Goal: Entertainment & Leisure: Browse casually

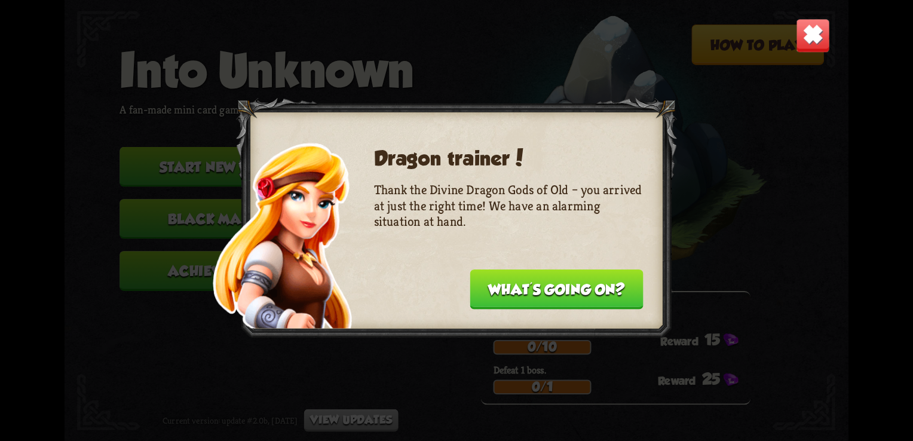
click at [515, 286] on button "What's going on?" at bounding box center [556, 289] width 173 height 40
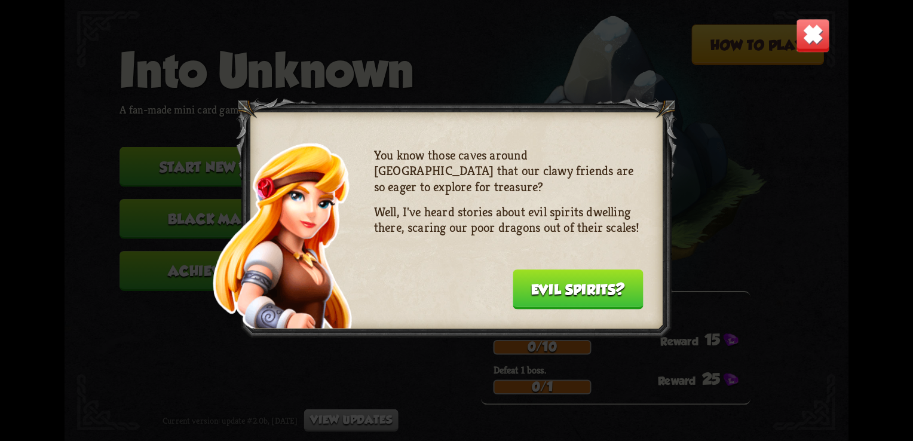
click at [518, 286] on button "Evil spirits?" at bounding box center [578, 289] width 131 height 40
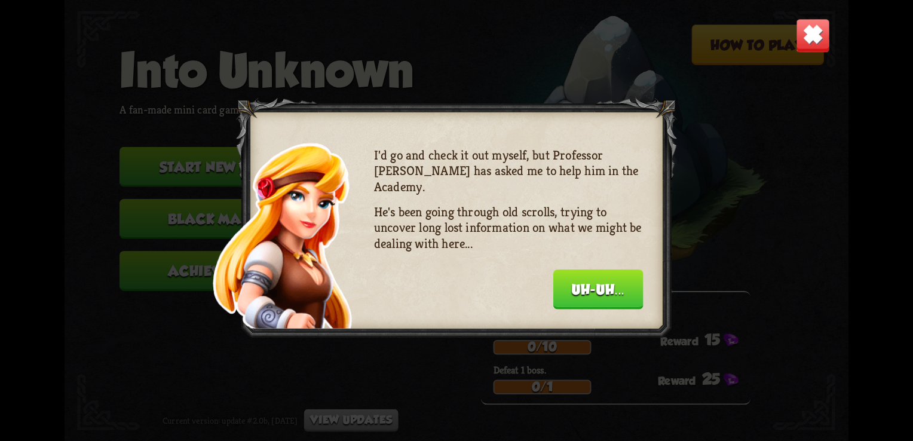
click at [802, 42] on img at bounding box center [813, 36] width 34 height 34
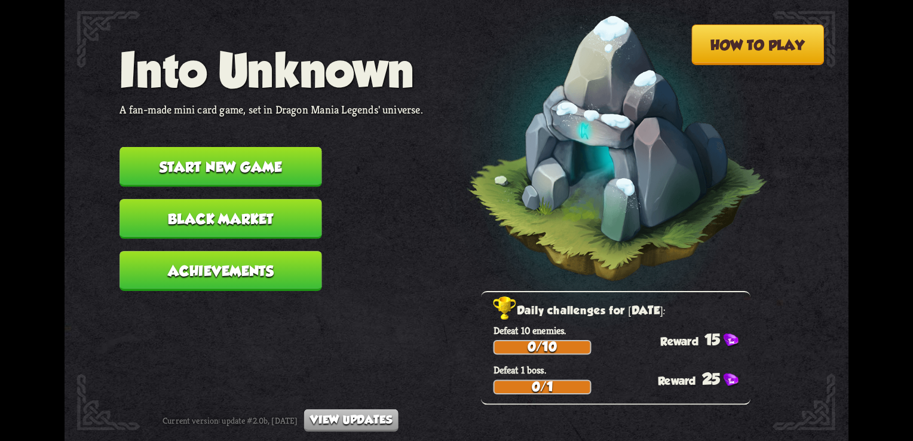
click at [269, 173] on button "Start new game" at bounding box center [220, 167] width 202 height 40
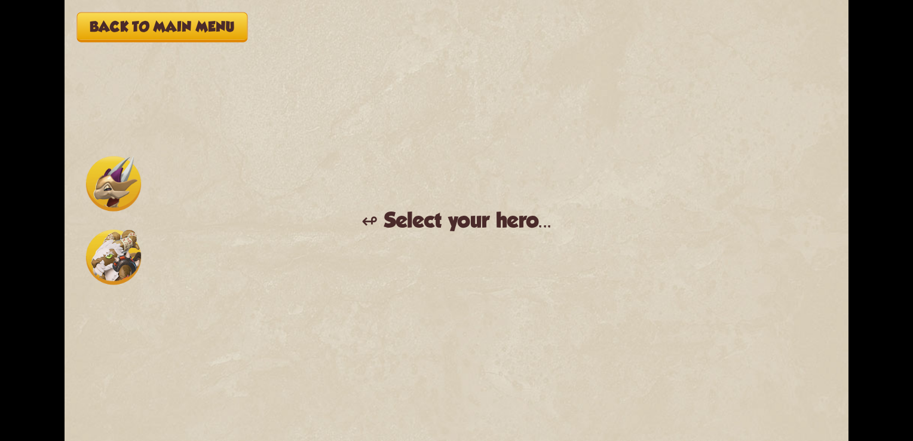
click at [129, 167] on img at bounding box center [113, 183] width 55 height 55
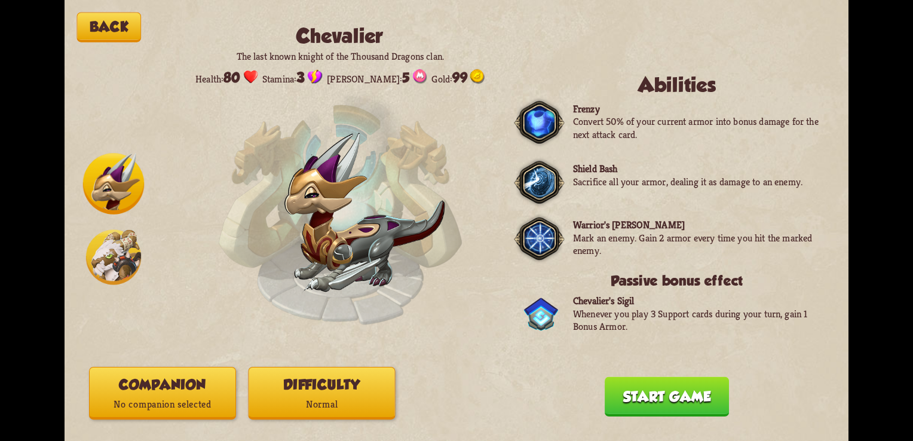
click at [326, 388] on button "Difficulty Normal" at bounding box center [322, 393] width 147 height 53
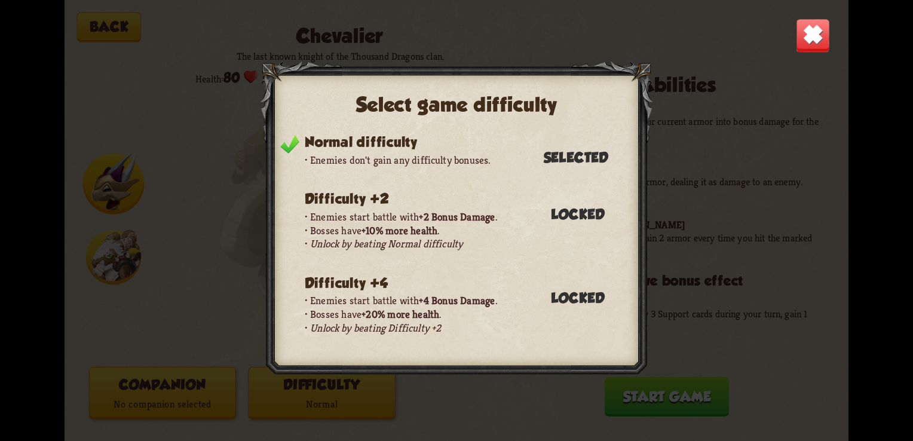
click at [811, 42] on img at bounding box center [813, 36] width 34 height 34
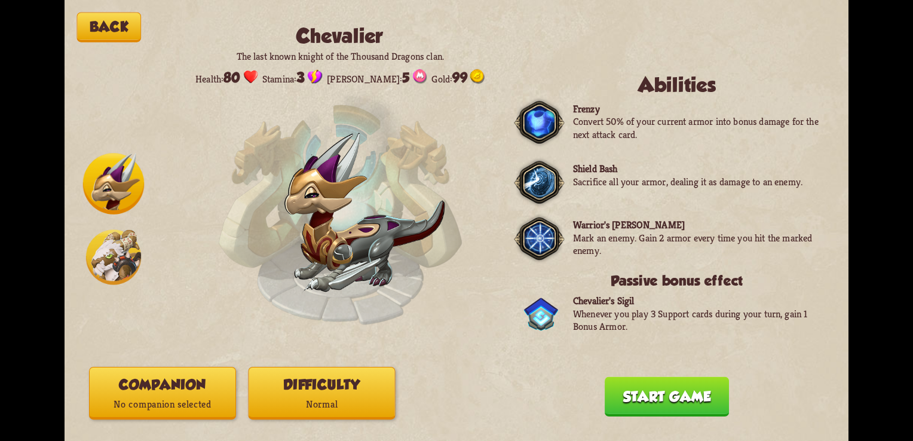
click at [657, 407] on button "Start game" at bounding box center [667, 396] width 124 height 40
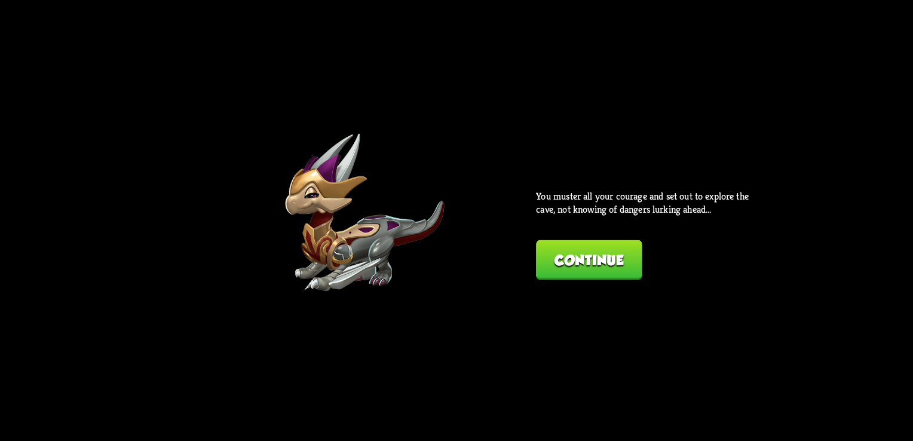
click at [591, 268] on button "Continue" at bounding box center [589, 260] width 106 height 40
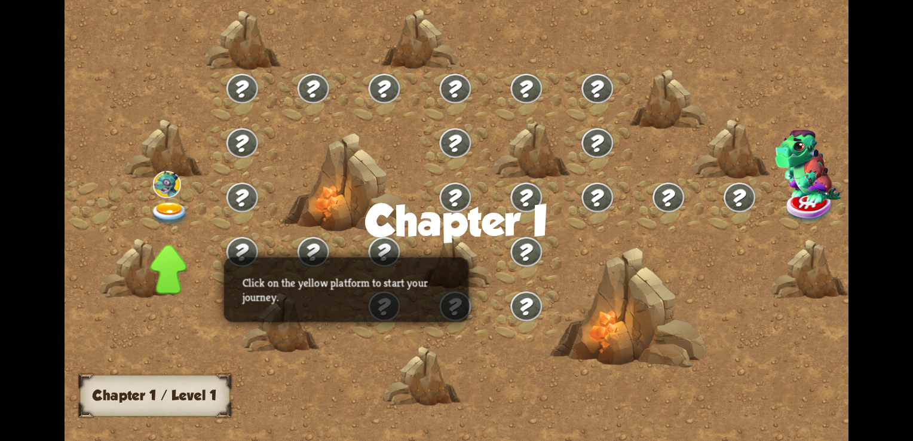
drag, startPoint x: 646, startPoint y: 226, endPoint x: 598, endPoint y: 251, distance: 54.8
click at [598, 251] on div "Chapter I Click on the yellow platform to start your journey. Chapter 1 / Level…" at bounding box center [457, 220] width 784 height 441
click at [569, 195] on div "Chapter I" at bounding box center [456, 220] width 304 height 108
click at [165, 215] on img at bounding box center [170, 213] width 39 height 23
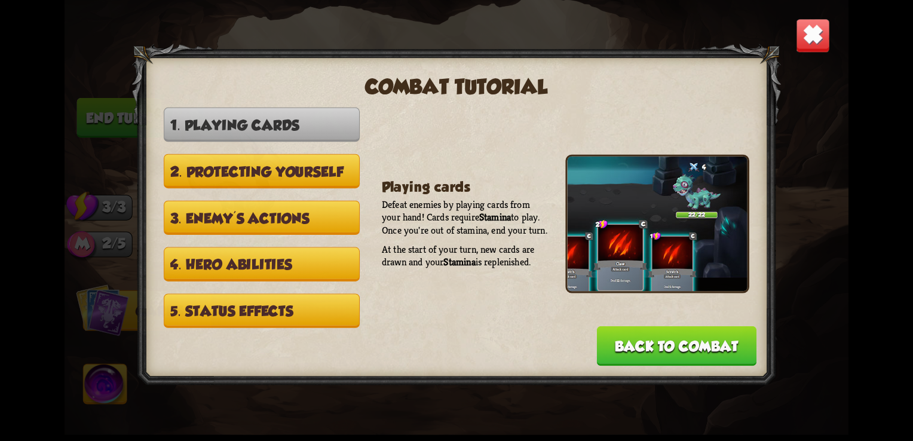
click at [807, 39] on img at bounding box center [813, 36] width 34 height 34
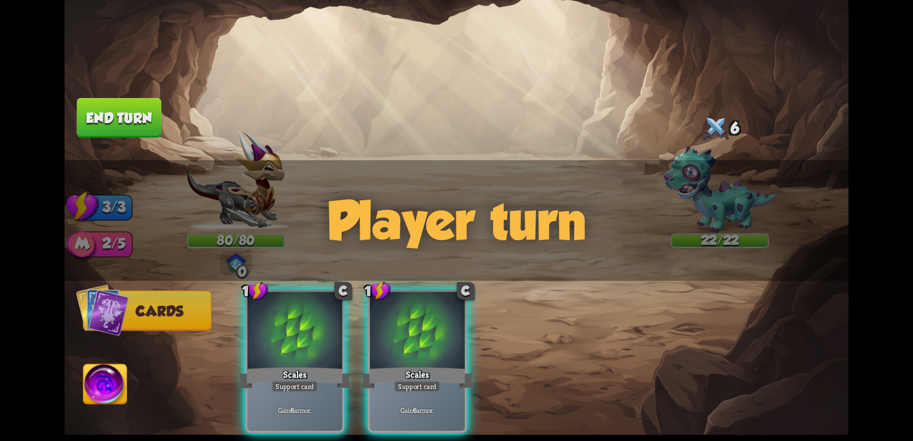
click at [432, 221] on div "Player turn" at bounding box center [457, 220] width 784 height 121
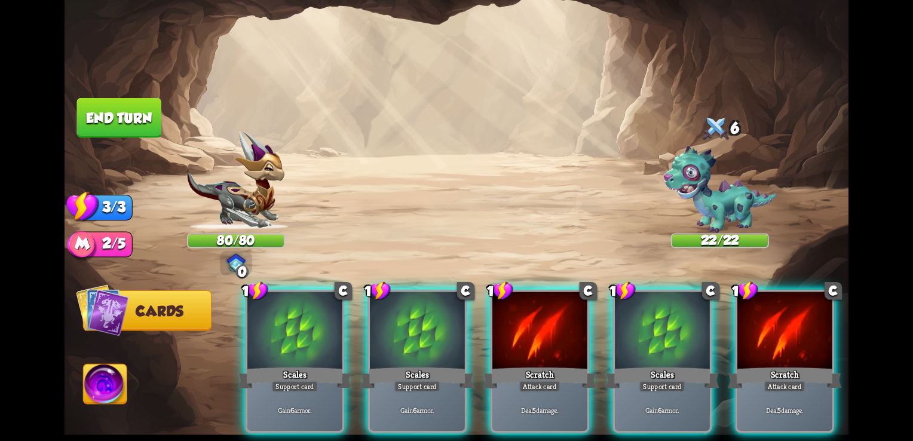
drag, startPoint x: 419, startPoint y: 363, endPoint x: 333, endPoint y: 170, distance: 211.0
click at [333, 170] on div "Select an enemy to attack... You don't have enough stamina to play that card...…" at bounding box center [457, 220] width 784 height 441
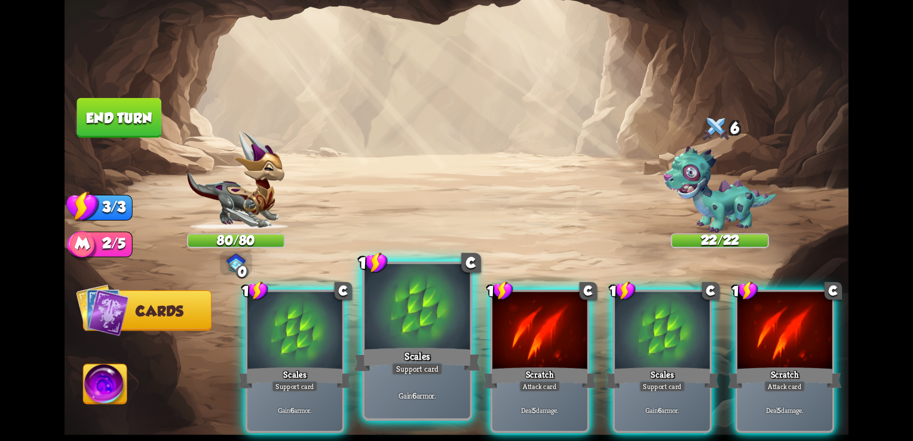
click at [401, 348] on div "Scales" at bounding box center [417, 359] width 127 height 28
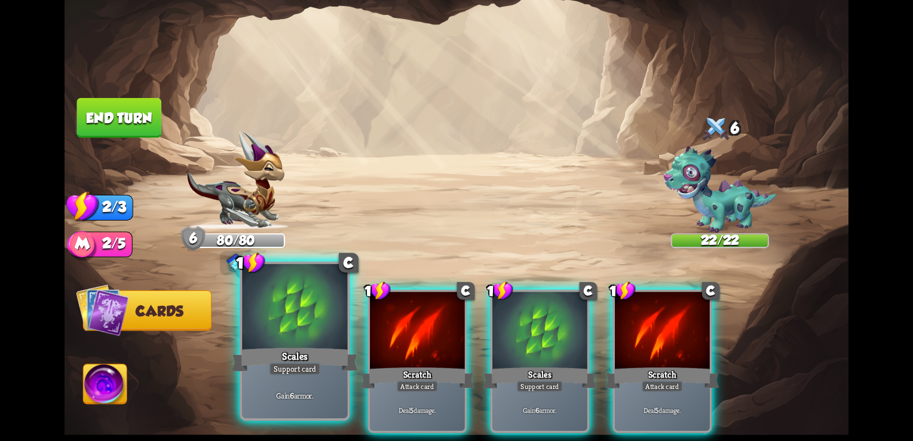
click at [294, 366] on div "Support card" at bounding box center [294, 369] width 51 height 13
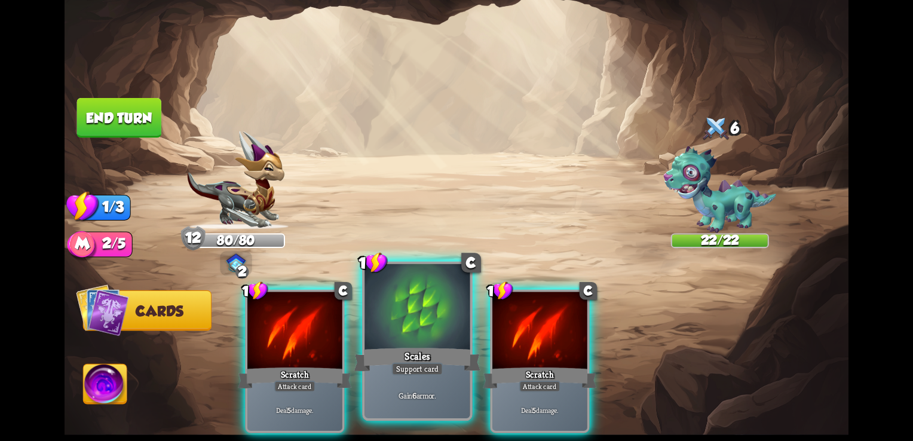
click at [404, 362] on div "Scales" at bounding box center [417, 359] width 127 height 28
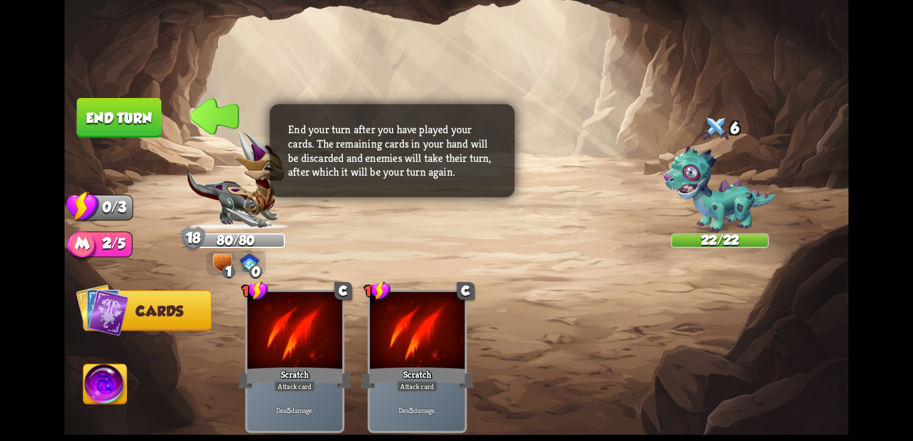
click at [134, 128] on button "End turn" at bounding box center [119, 118] width 84 height 40
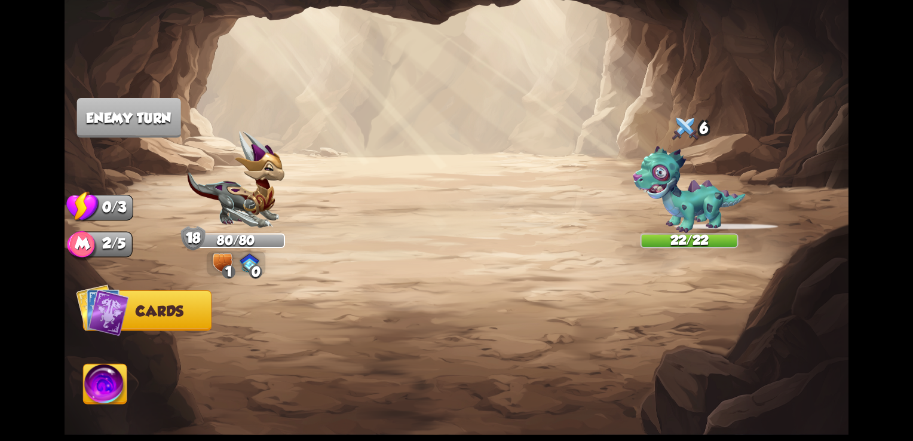
click at [444, 228] on img at bounding box center [457, 220] width 784 height 441
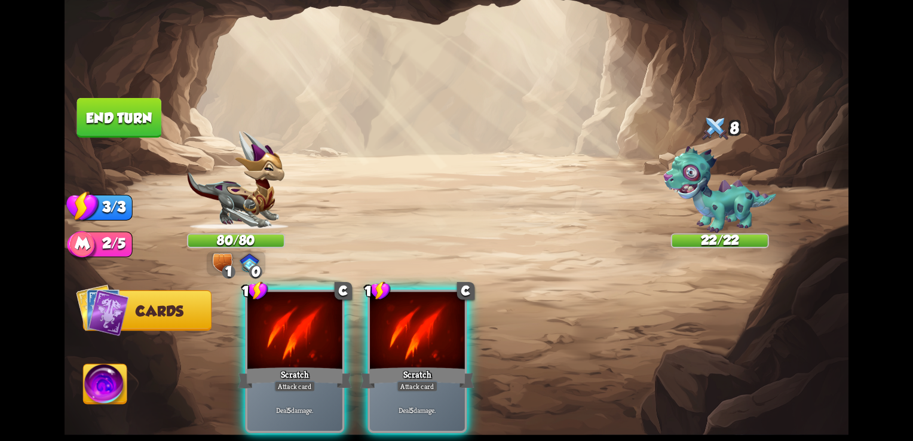
click at [444, 228] on div "Player turn" at bounding box center [457, 220] width 784 height 121
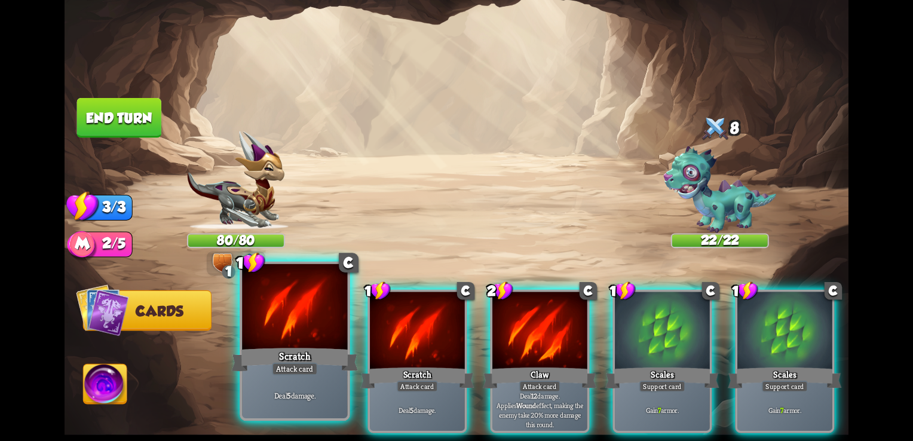
click at [298, 355] on div "Scratch" at bounding box center [295, 359] width 127 height 28
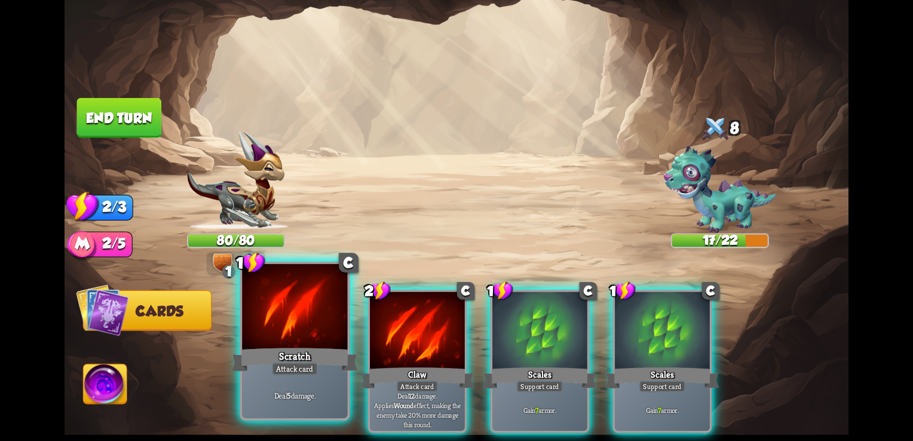
click at [292, 361] on div "Scratch" at bounding box center [295, 359] width 127 height 28
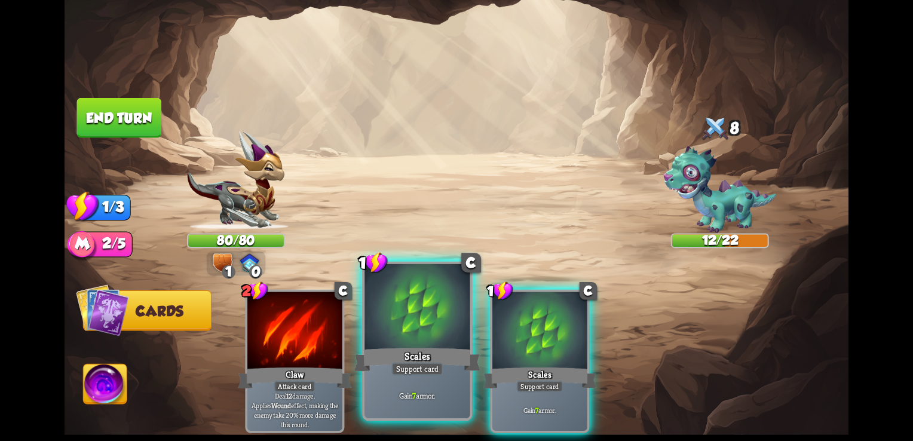
click at [389, 358] on div "Scales" at bounding box center [417, 359] width 127 height 28
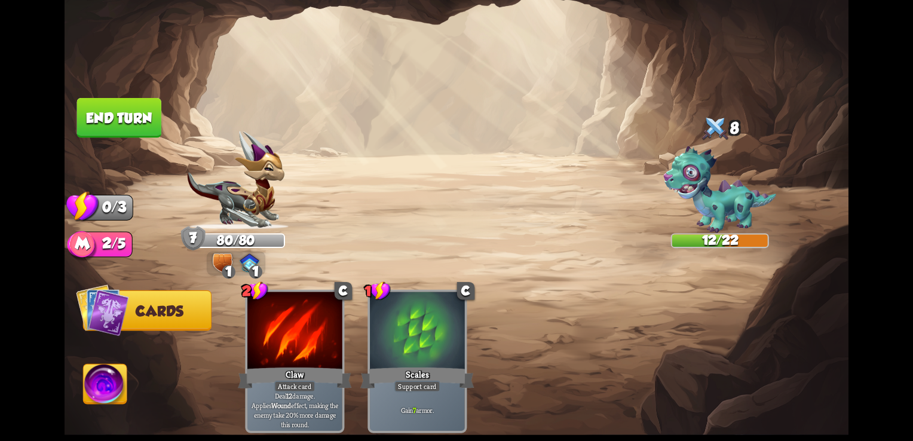
click at [139, 124] on button "End turn" at bounding box center [119, 117] width 87 height 41
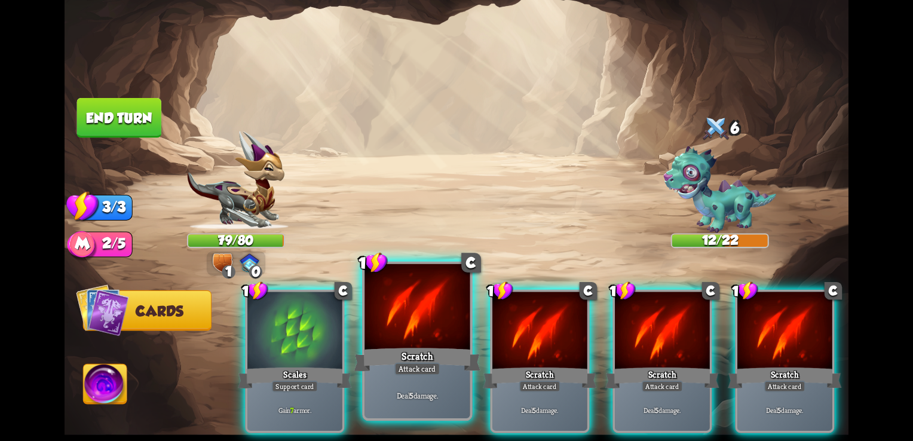
click at [438, 388] on div "Deal 5 damage." at bounding box center [416, 395] width 105 height 46
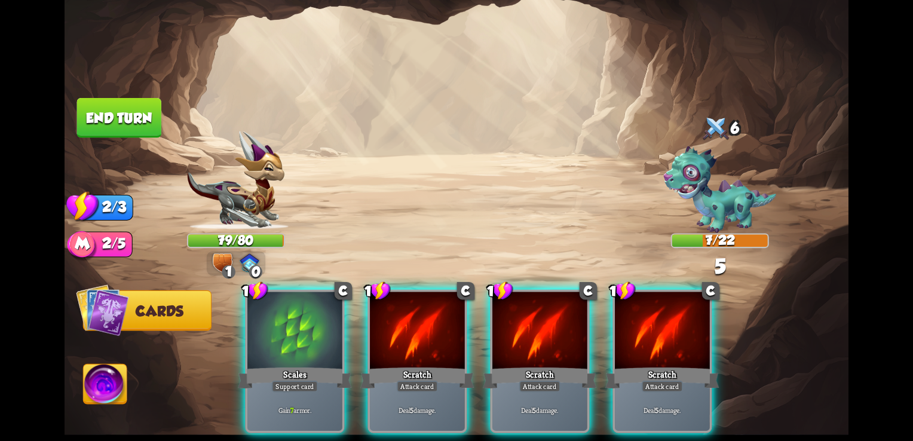
click at [438, 389] on div "Deal 5 damage." at bounding box center [417, 409] width 95 height 41
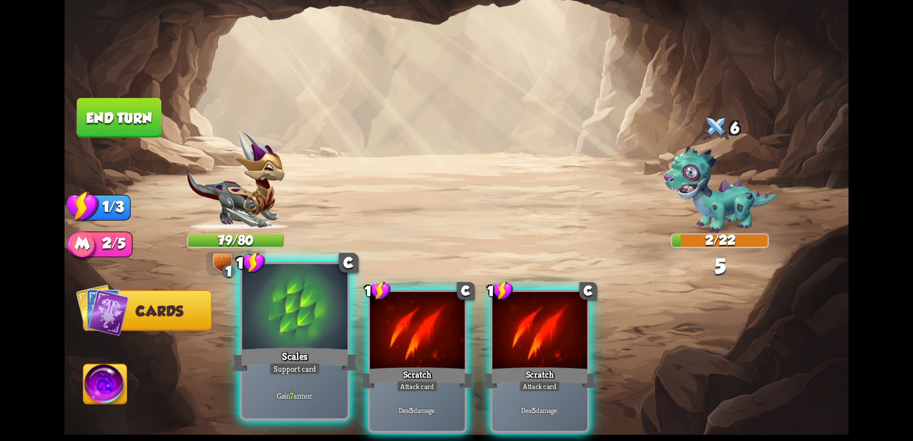
click at [320, 372] on div "Scales" at bounding box center [295, 359] width 127 height 28
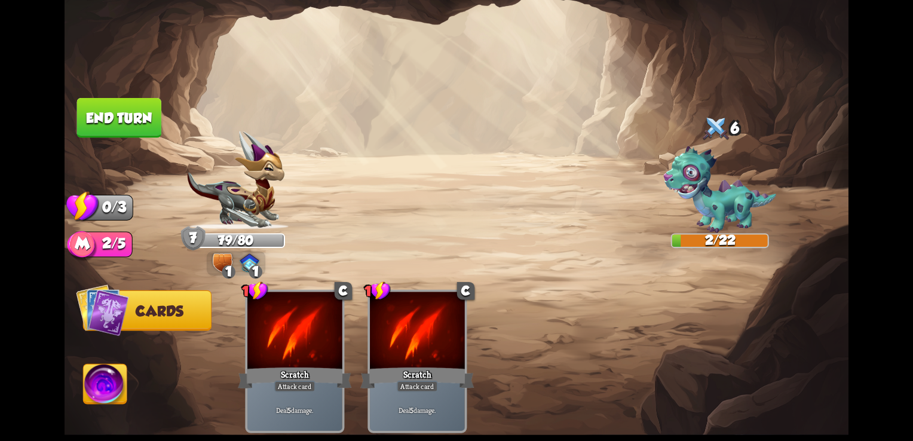
click at [461, 222] on img at bounding box center [457, 220] width 784 height 441
click at [138, 127] on button "End turn" at bounding box center [118, 118] width 85 height 40
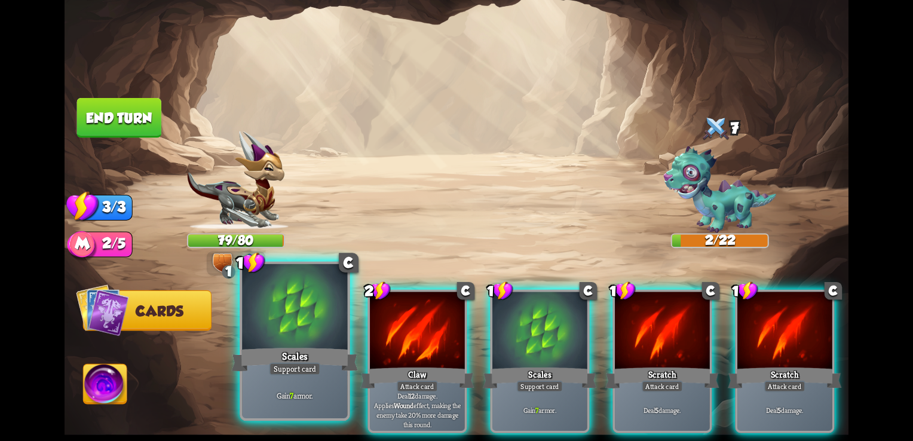
click at [311, 332] on div at bounding box center [294, 308] width 105 height 89
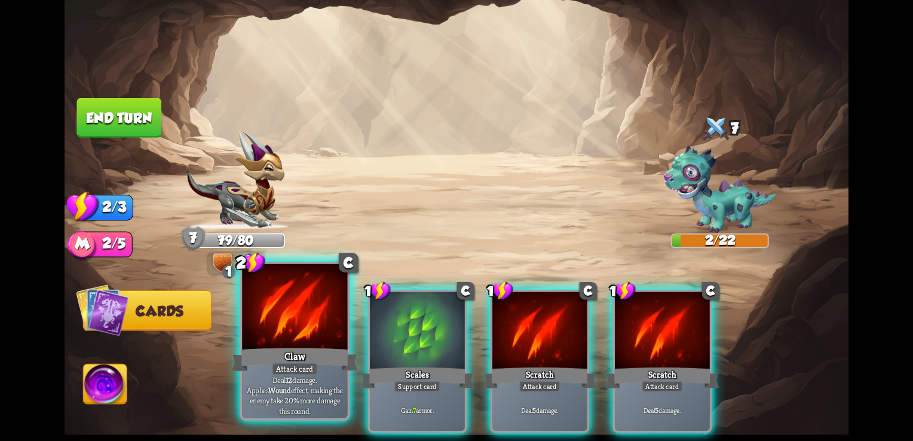
click at [313, 333] on div at bounding box center [294, 308] width 105 height 89
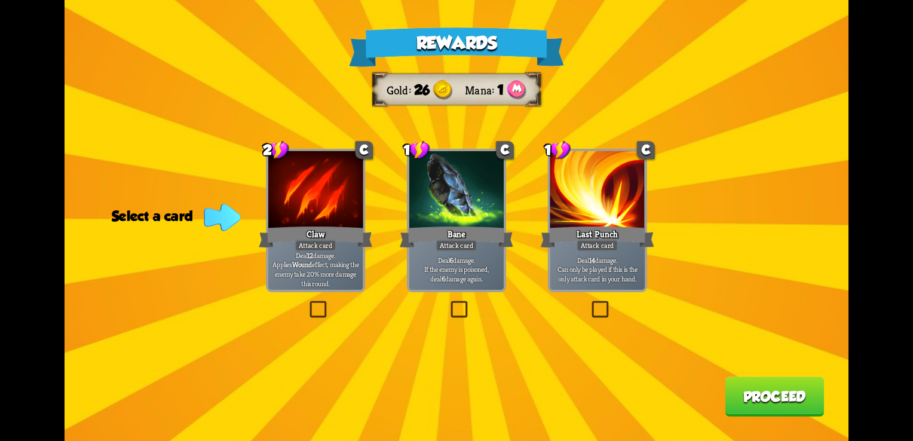
click at [448, 303] on label at bounding box center [448, 303] width 0 height 0
click at [0, 0] on input "checkbox" at bounding box center [0, 0] width 0 height 0
